Goal: Task Accomplishment & Management: Complete application form

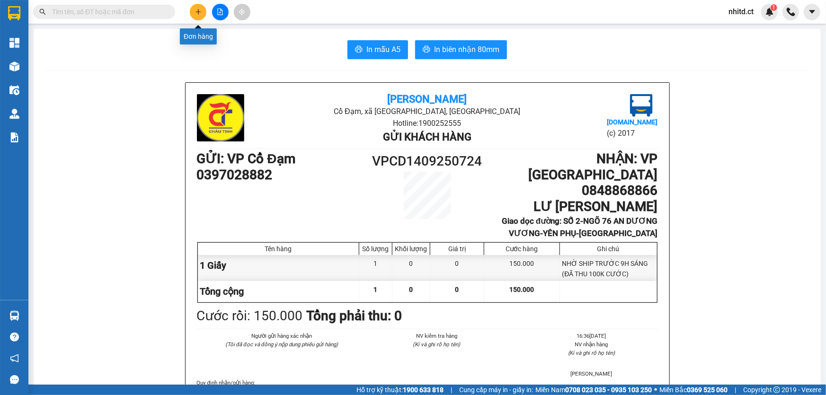
click at [195, 13] on icon "plus" at bounding box center [198, 12] width 7 height 7
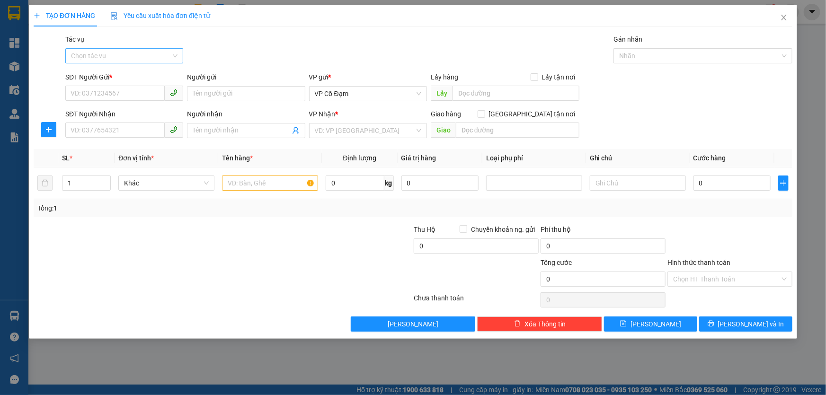
click at [112, 54] on input "Tác vụ" at bounding box center [121, 56] width 100 height 14
click at [104, 76] on div "Nhập hàng lên xe" at bounding box center [124, 75] width 106 height 10
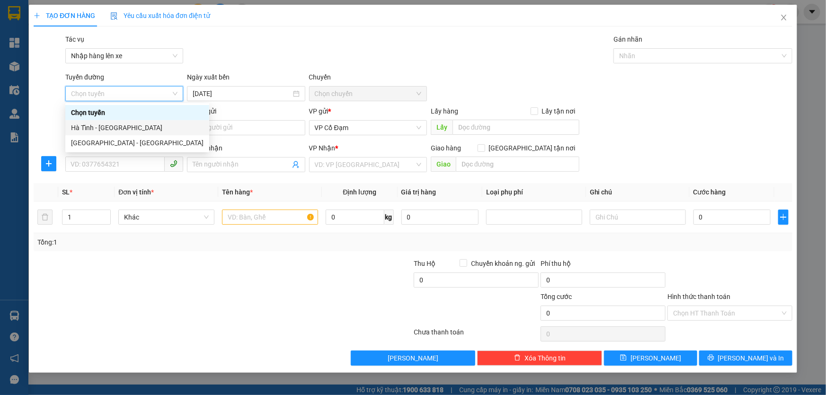
click at [90, 128] on div "Hà Tĩnh - [GEOGRAPHIC_DATA]" at bounding box center [137, 128] width 132 height 10
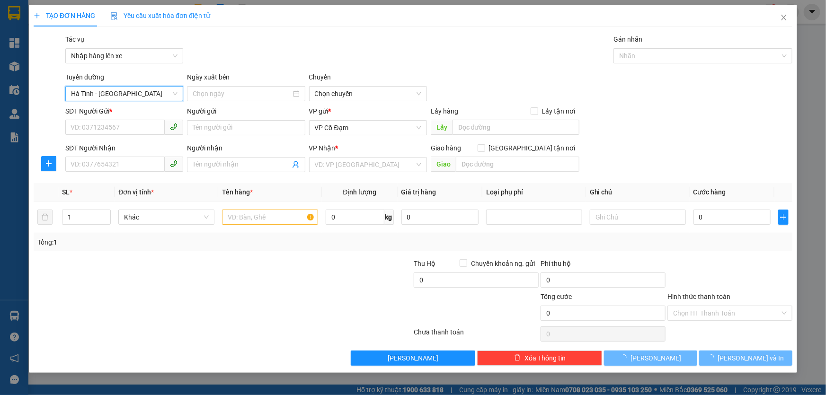
type input "[DATE]"
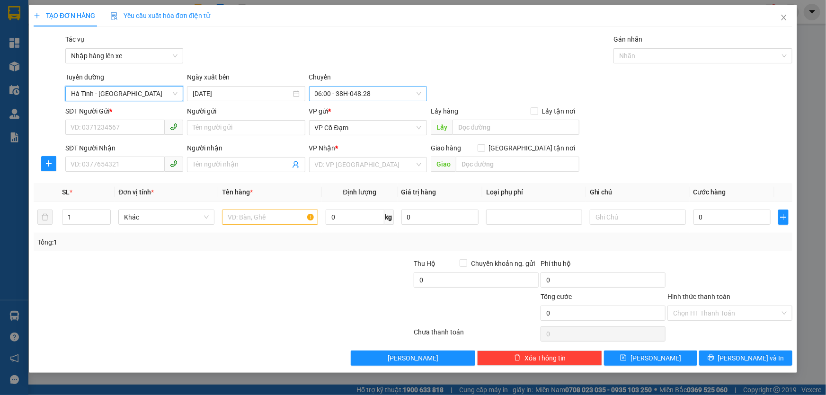
click at [344, 94] on span "06:00 - 38H-048.28" at bounding box center [368, 94] width 106 height 14
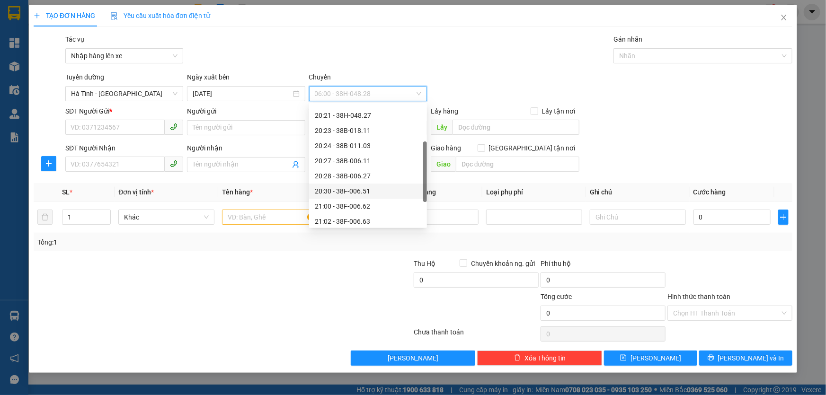
scroll to position [71, 0]
click at [340, 174] on div "21:00 - 38F-006.62" at bounding box center [368, 177] width 106 height 10
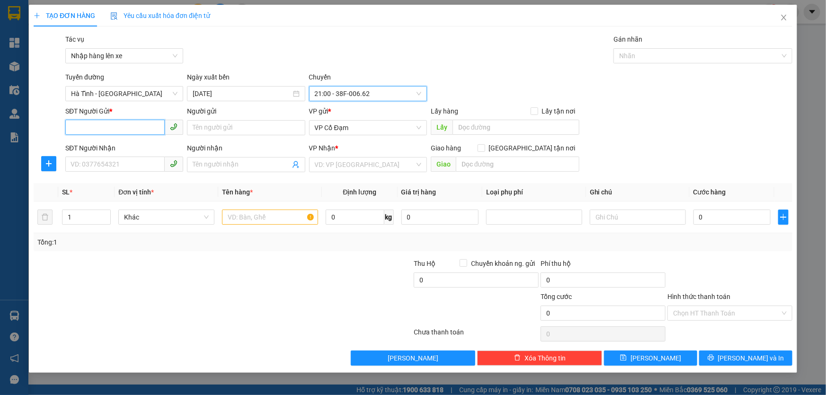
click at [104, 128] on input "SĐT Người Gửi *" at bounding box center [114, 127] width 99 height 15
paste input "0973130107"
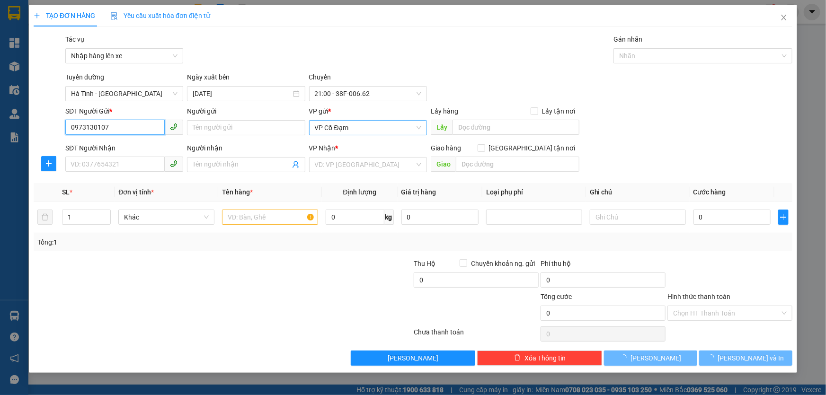
click at [354, 129] on span "VP Cổ Đạm" at bounding box center [368, 128] width 106 height 14
type input "0973130107"
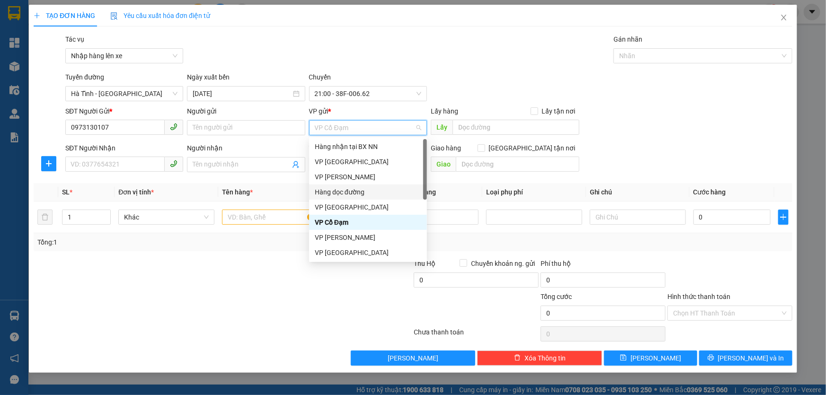
click at [344, 187] on div "Hàng dọc đường" at bounding box center [368, 192] width 106 height 10
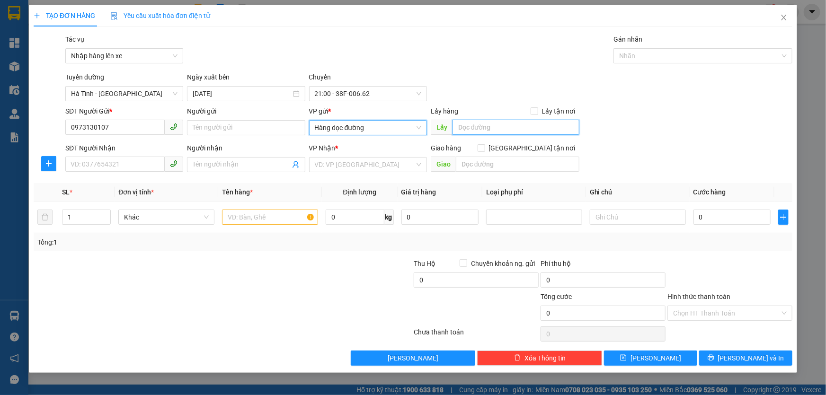
click at [481, 126] on input "text" at bounding box center [515, 127] width 127 height 15
paste input "Cổng Làng Yên Thông X Yên"
type input "Cổng Làng Yên Thông X Yên"
click at [86, 166] on input "SĐT Người Nhận" at bounding box center [114, 164] width 99 height 15
paste input "0913023315"
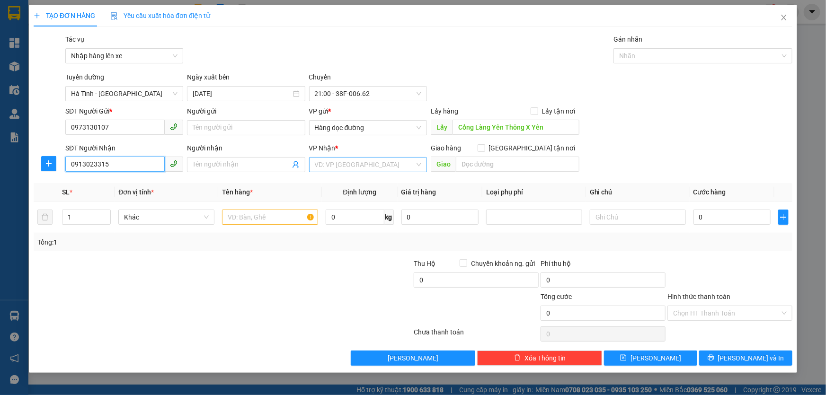
type input "0913023315"
click at [393, 165] on input "search" at bounding box center [365, 165] width 100 height 14
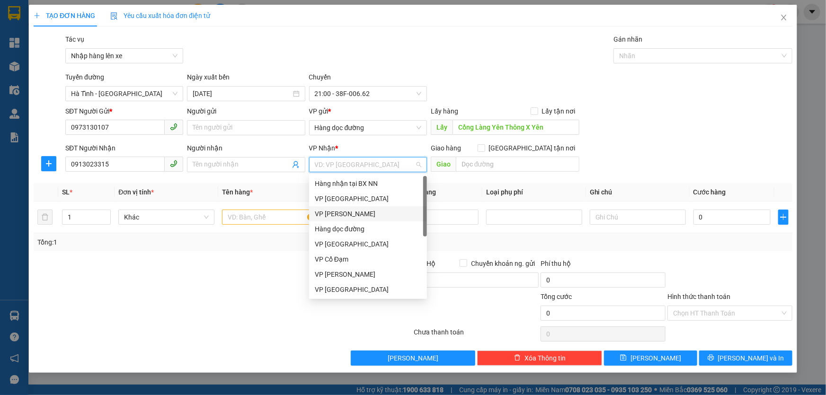
click at [333, 214] on div "VP [PERSON_NAME]" at bounding box center [368, 214] width 106 height 10
click at [252, 216] on input "text" at bounding box center [272, 217] width 96 height 15
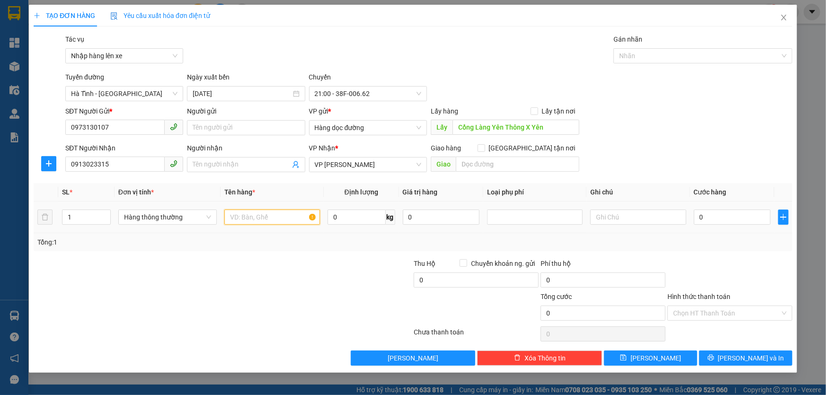
paste input "1 xốp TĂ"
type input "1 xốp TĂ"
click at [510, 237] on div "Tổng: 1" at bounding box center [412, 242] width 751 height 10
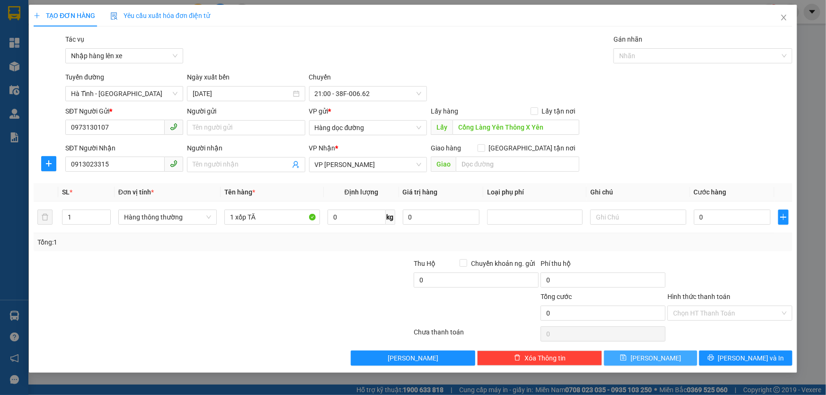
click at [682, 355] on button "[PERSON_NAME]" at bounding box center [650, 358] width 93 height 15
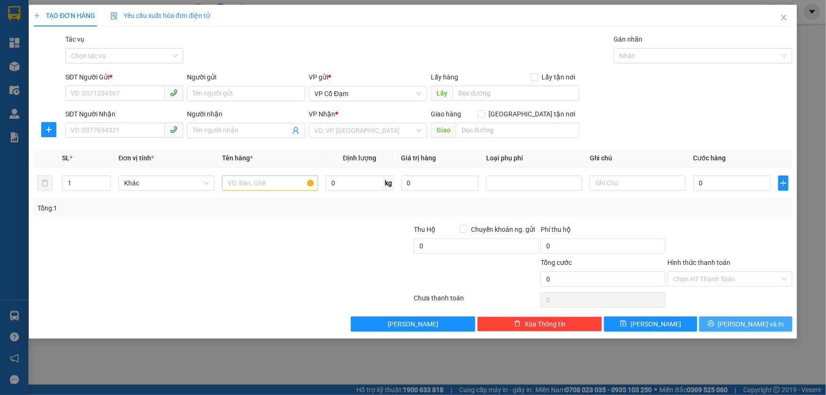
click at [714, 325] on icon "printer" at bounding box center [710, 323] width 7 height 7
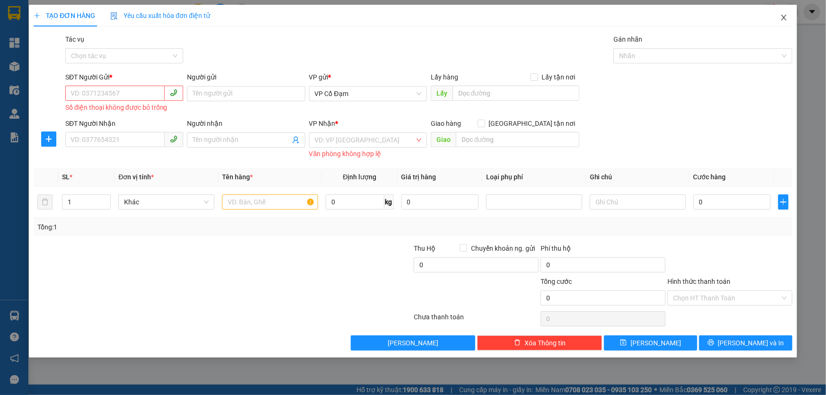
click at [783, 19] on icon "close" at bounding box center [783, 18] width 5 height 6
